Goal: Transaction & Acquisition: Obtain resource

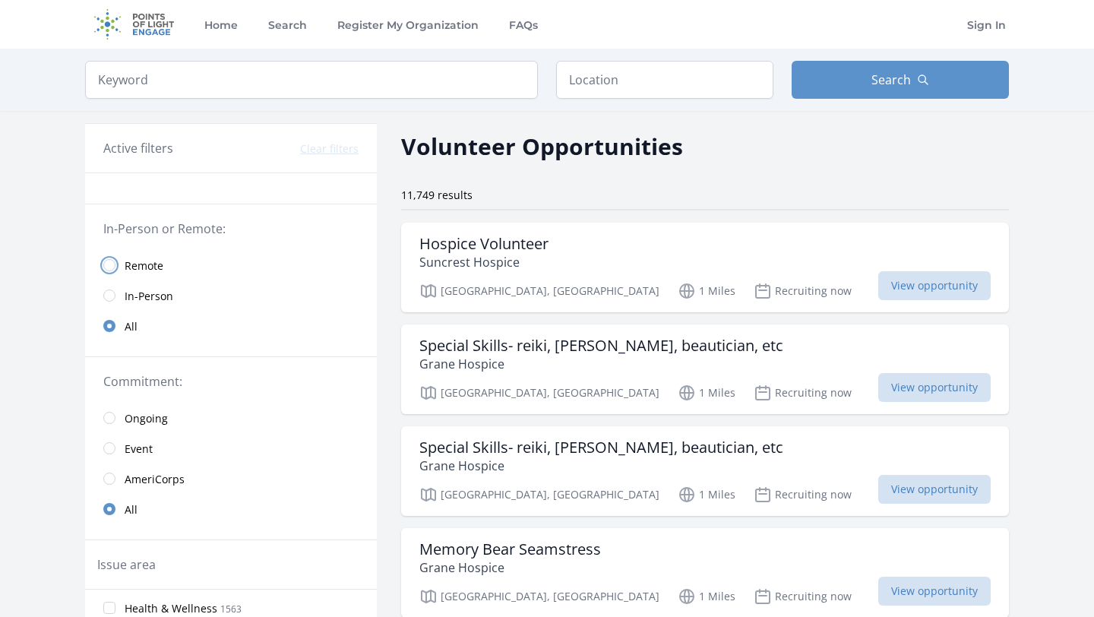
click at [107, 268] on input "radio" at bounding box center [109, 265] width 12 height 12
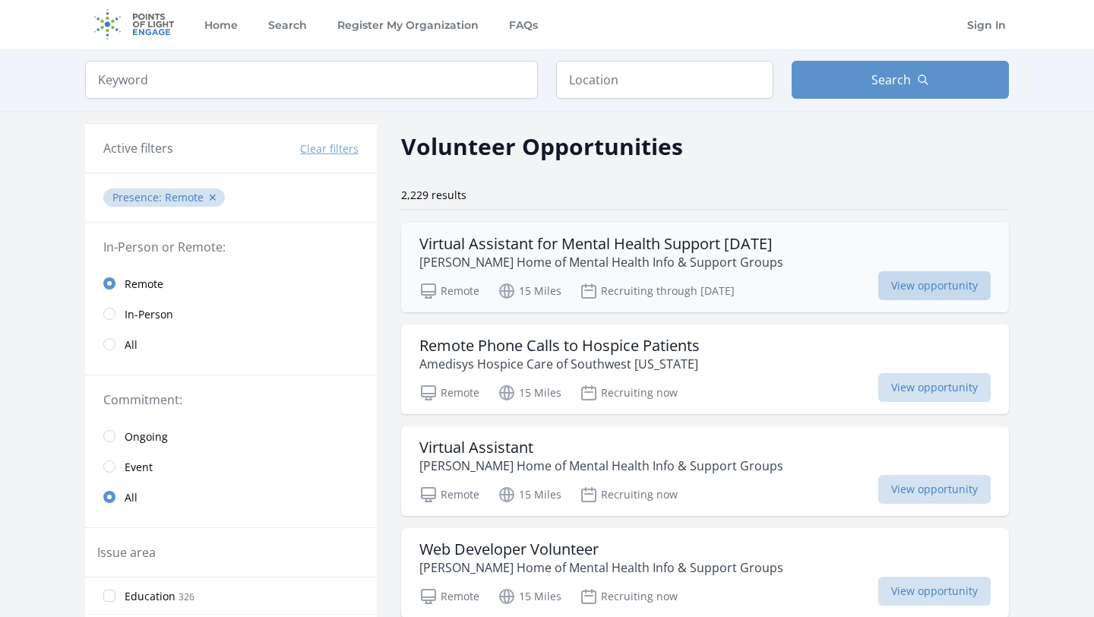
click at [931, 289] on span "View opportunity" at bounding box center [934, 285] width 112 height 29
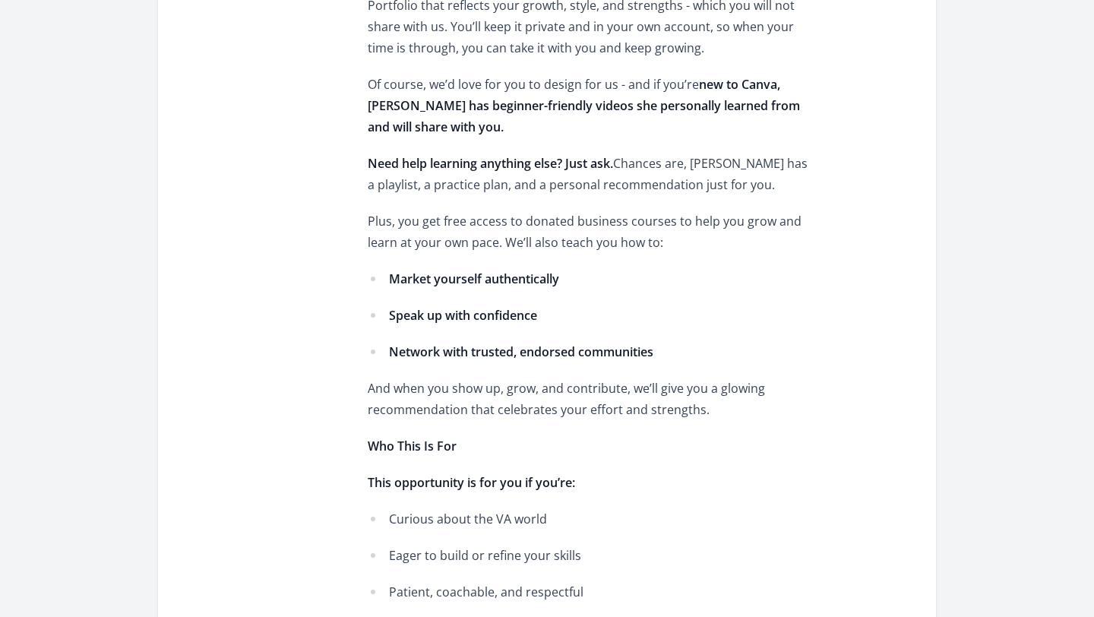
scroll to position [2016, 0]
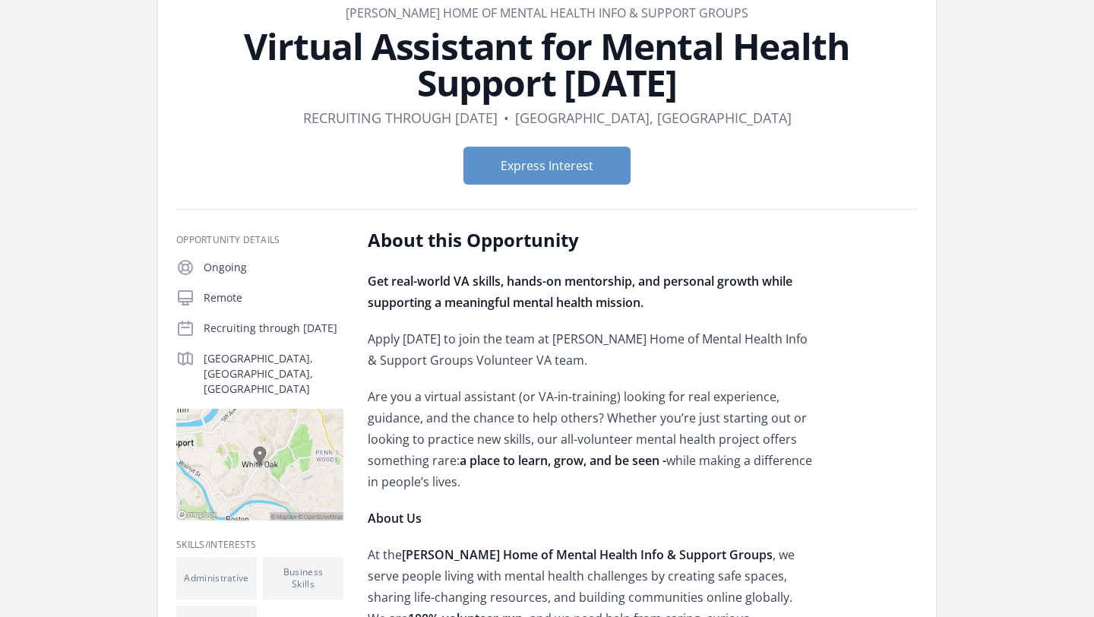
scroll to position [132, 0]
